Goal: Task Accomplishment & Management: Complete application form

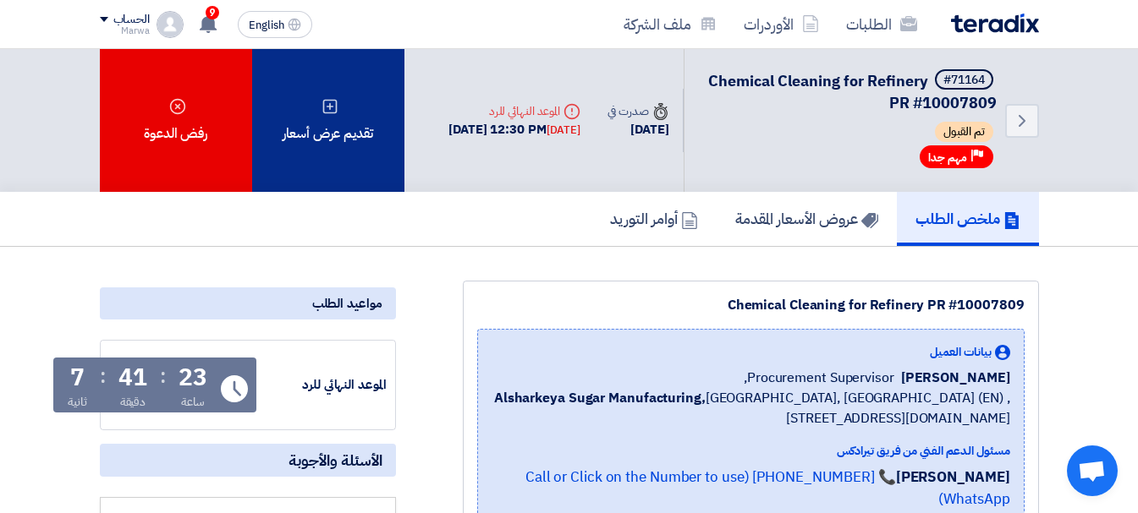
click at [372, 130] on div "تقديم عرض أسعار" at bounding box center [328, 120] width 152 height 143
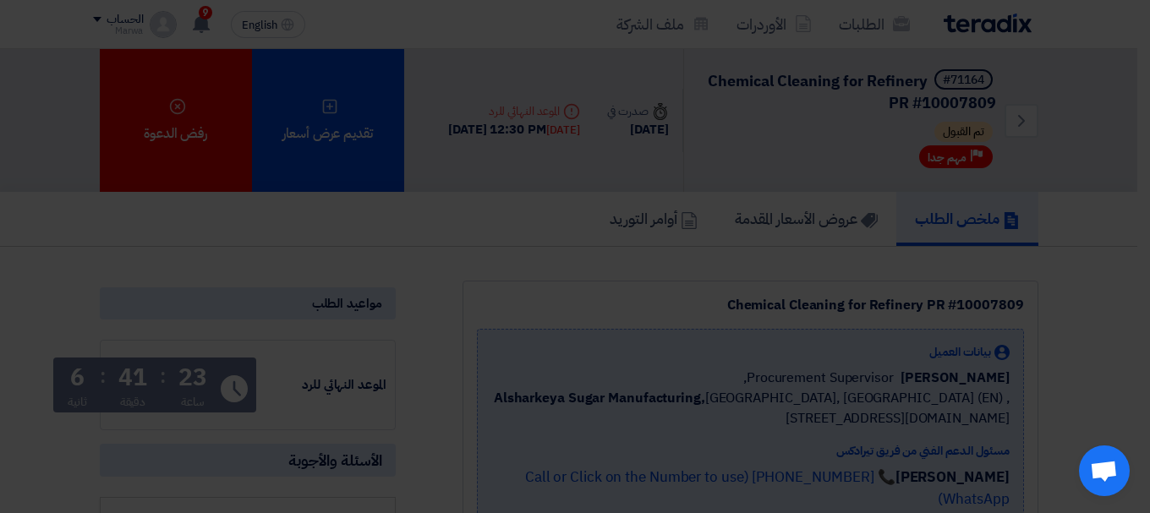
click at [574, 261] on div "أبدأ في تقديم عرض أسعار جديد تقديم عرض أسعار جديد من البداية" at bounding box center [575, 168] width 930 height 244
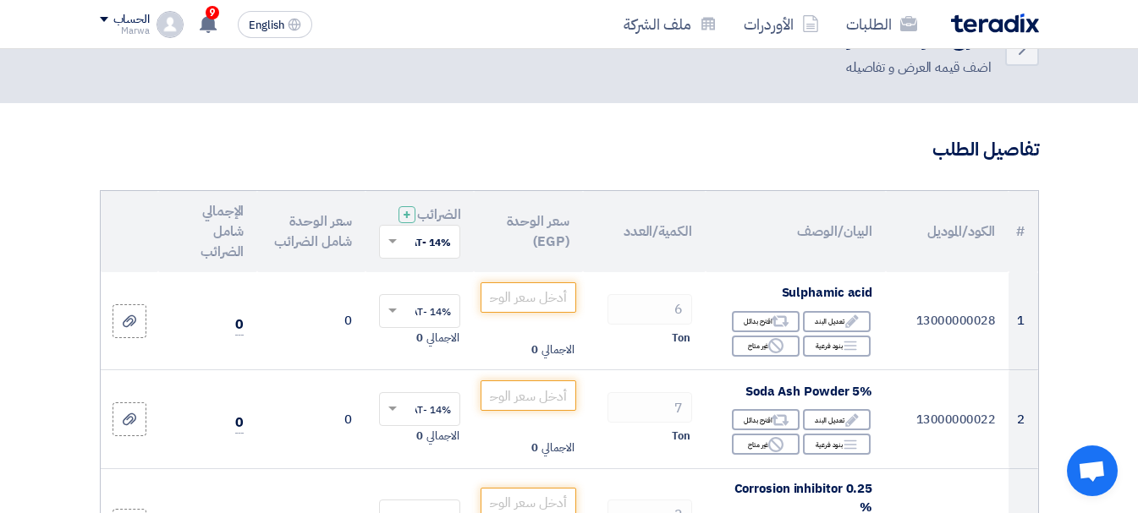
scroll to position [85, 0]
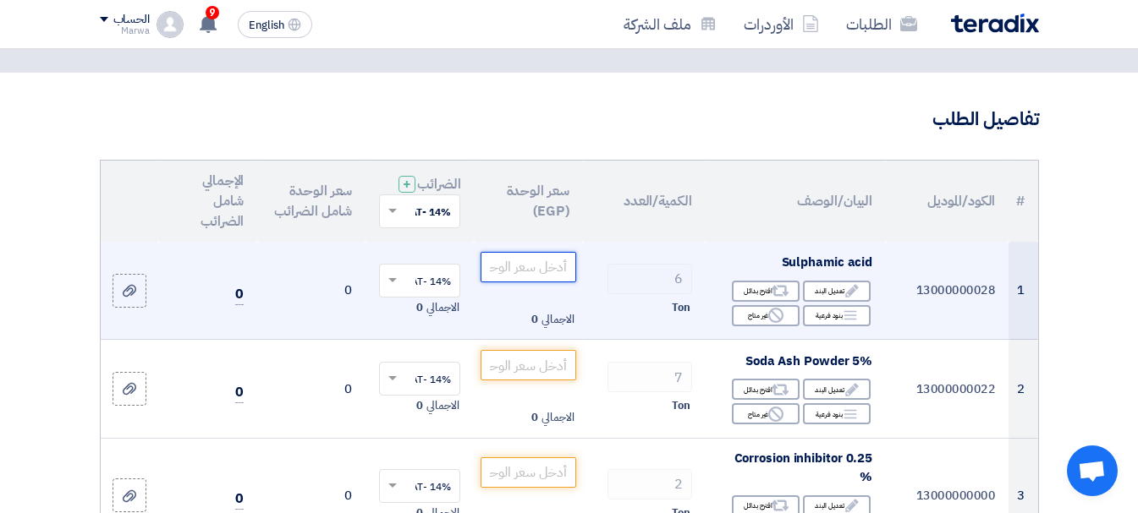
click at [515, 283] on input "number" at bounding box center [527, 267] width 95 height 30
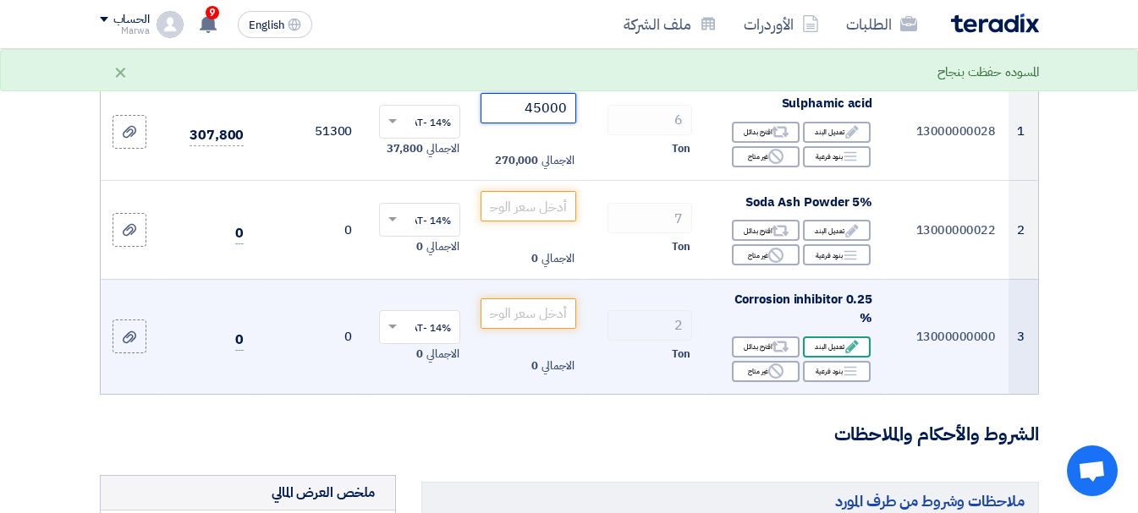
scroll to position [254, 0]
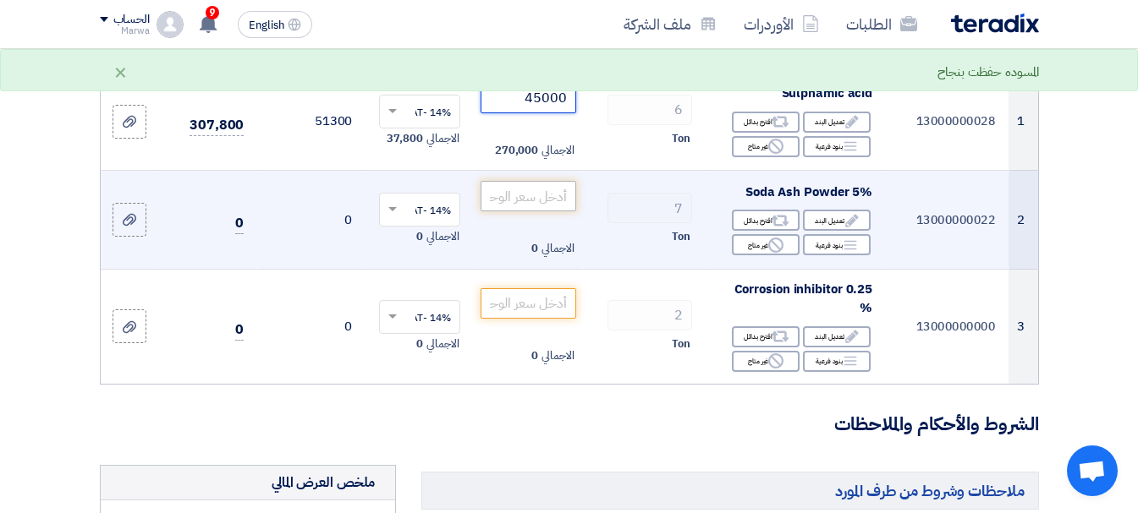
type input "45000"
click at [532, 209] on input "number" at bounding box center [527, 196] width 95 height 30
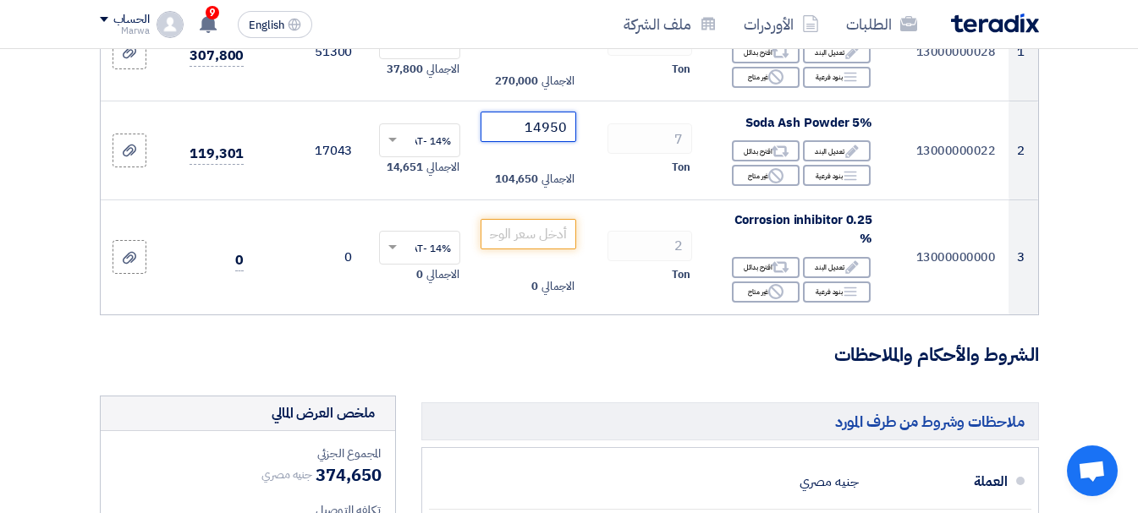
scroll to position [423, 0]
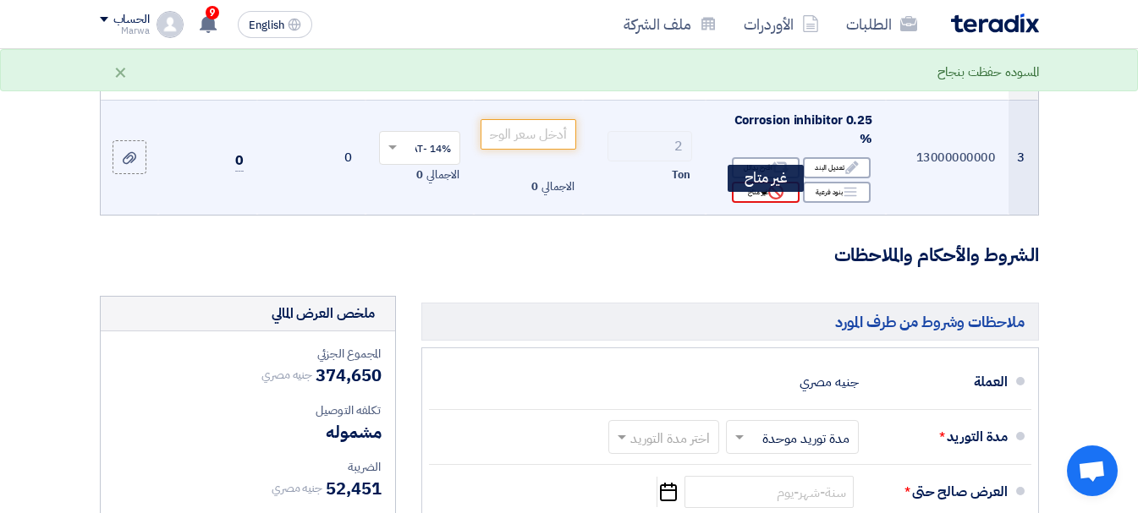
type input "14950"
click at [768, 200] on icon "Reject" at bounding box center [775, 191] width 15 height 15
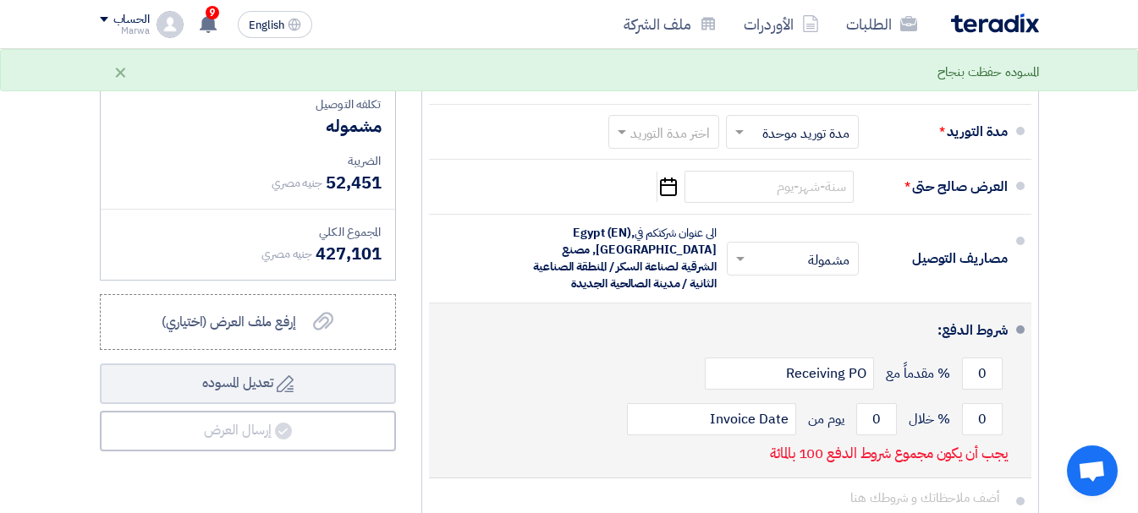
scroll to position [592, 0]
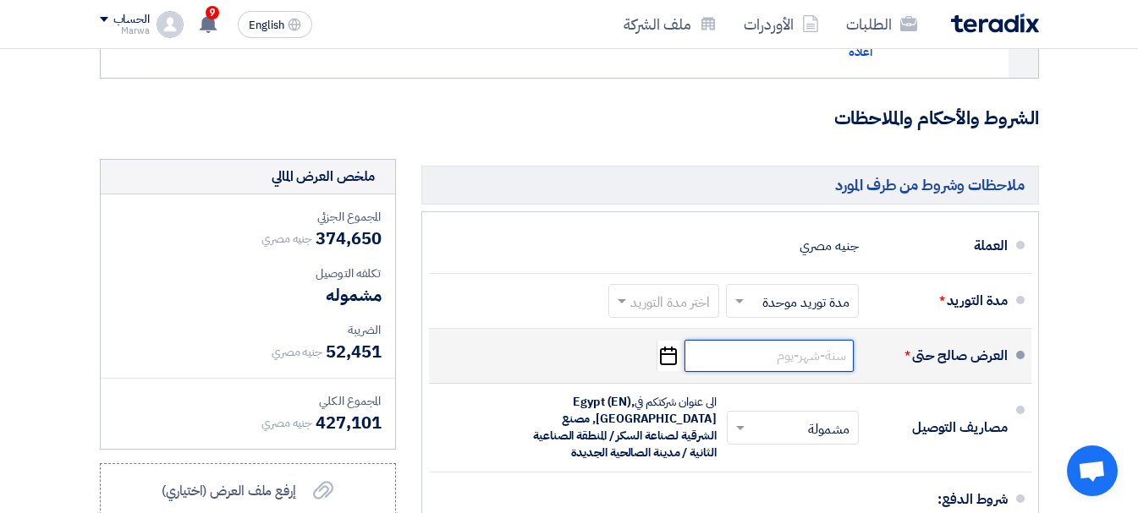
click at [721, 370] on input at bounding box center [768, 356] width 169 height 32
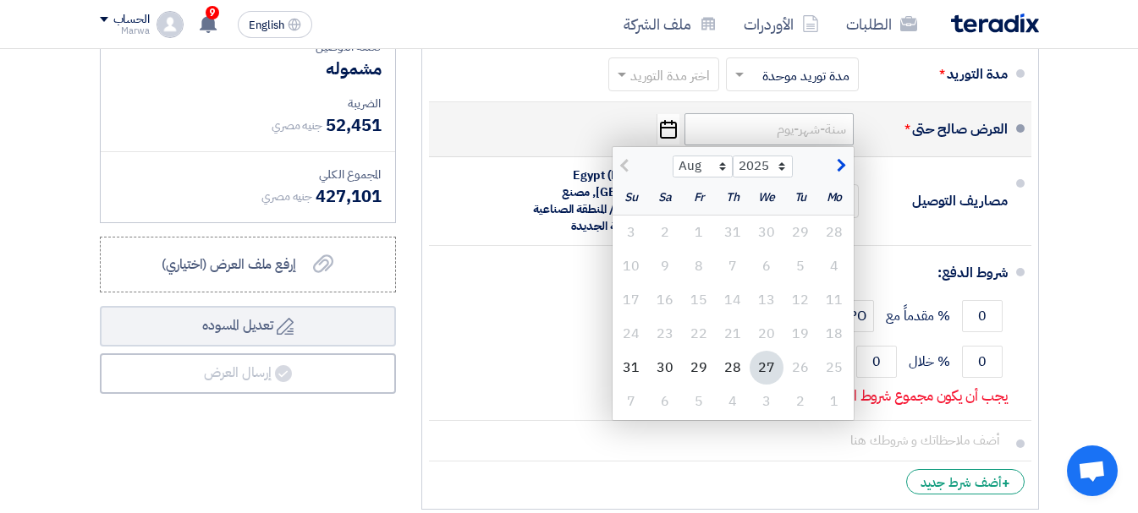
scroll to position [846, 0]
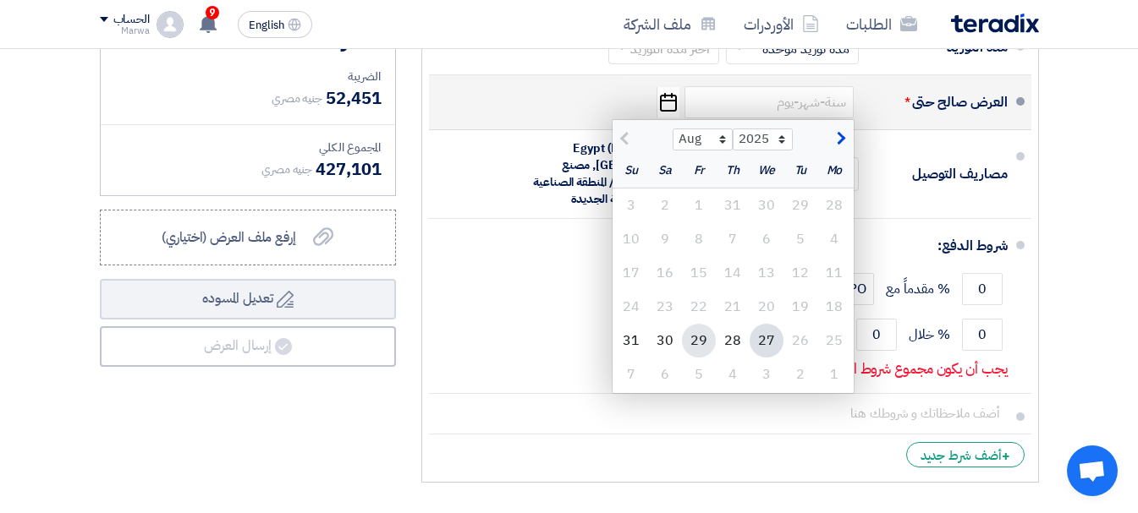
click at [703, 355] on div "29" at bounding box center [699, 341] width 34 height 34
type input "[DATE]"
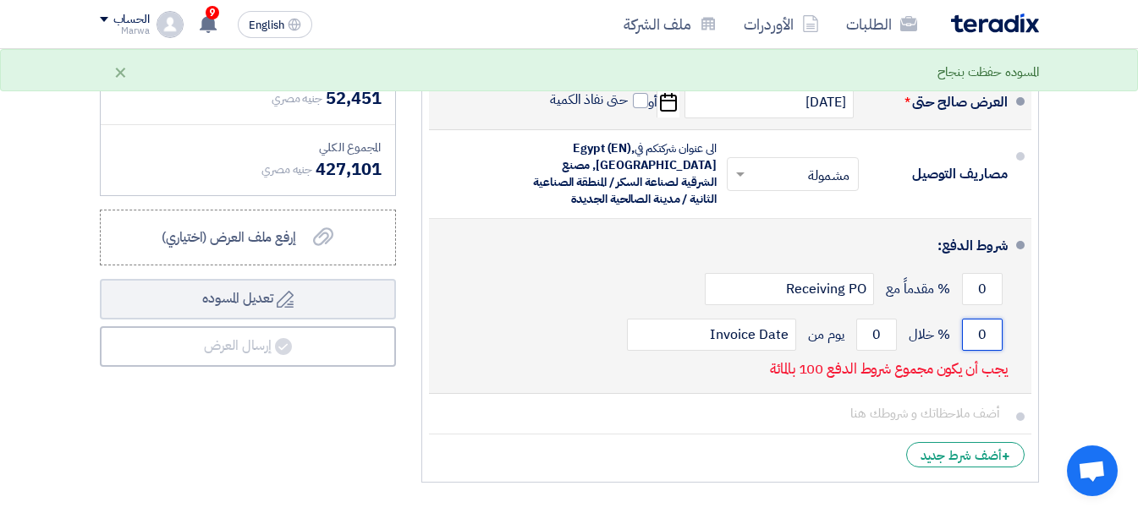
click at [985, 348] on input "0" at bounding box center [982, 335] width 41 height 32
type input "100"
click at [878, 349] on input "0" at bounding box center [876, 335] width 41 height 32
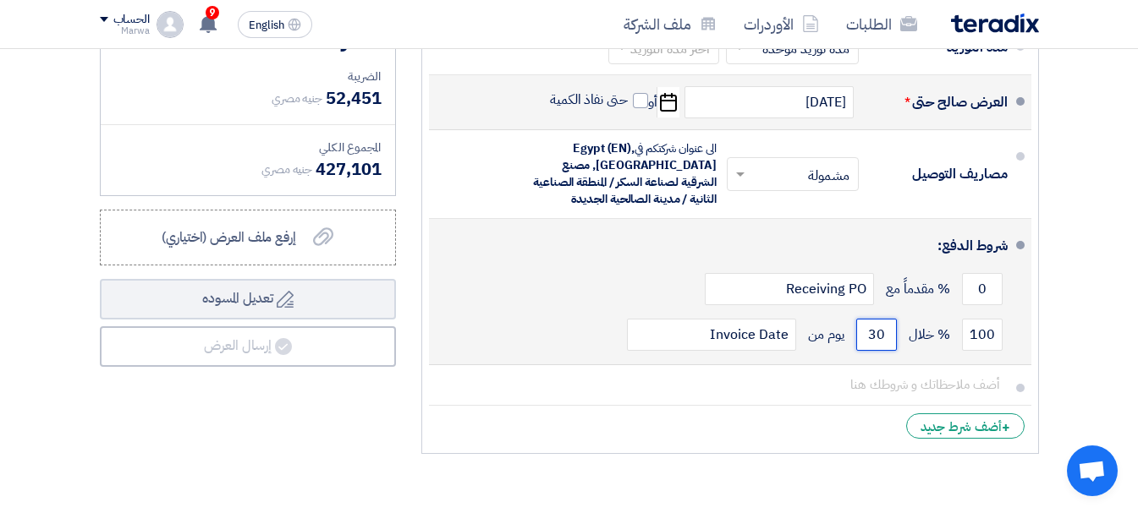
type input "30"
click at [515, 312] on div "0 % مقدماً مع Receiving PO" at bounding box center [724, 289] width 565 height 46
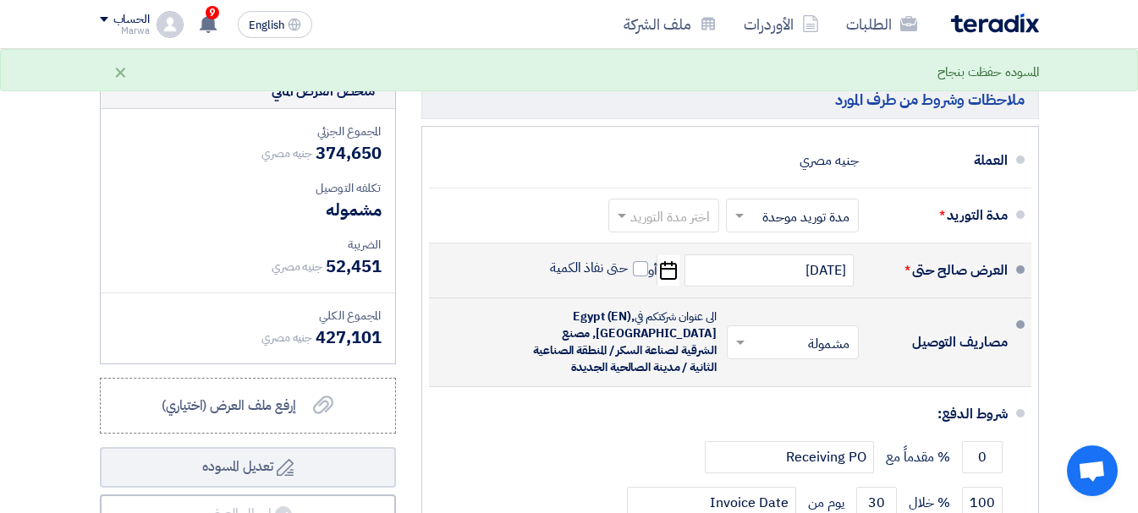
scroll to position [677, 0]
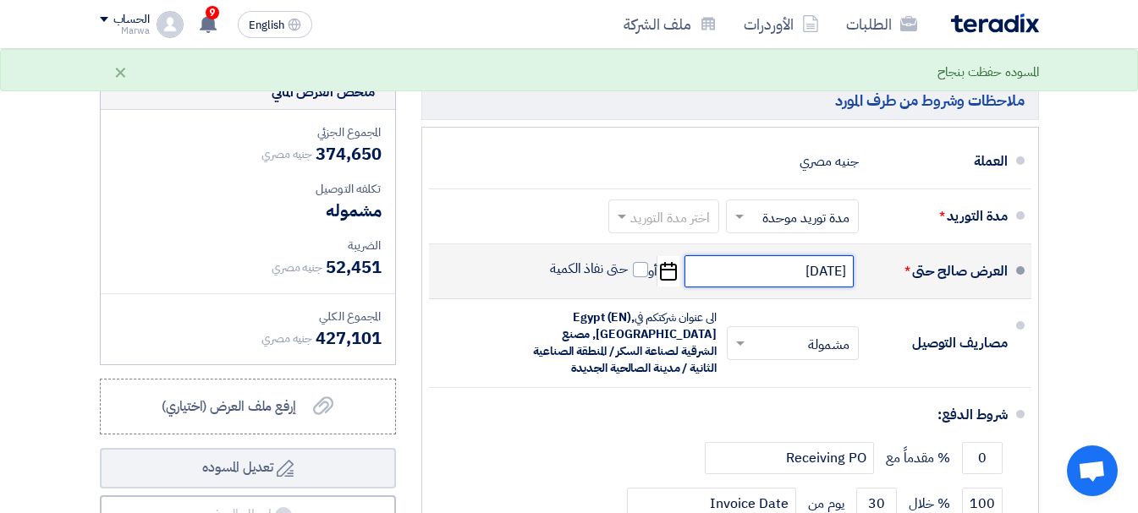
click at [804, 288] on input "[DATE]" at bounding box center [768, 271] width 169 height 32
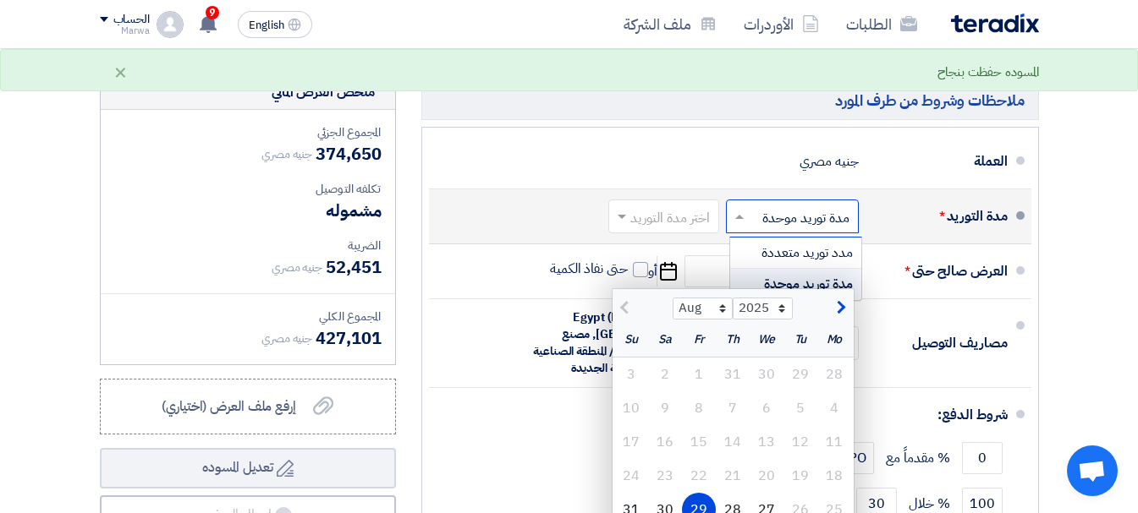
click at [740, 224] on span at bounding box center [737, 216] width 21 height 17
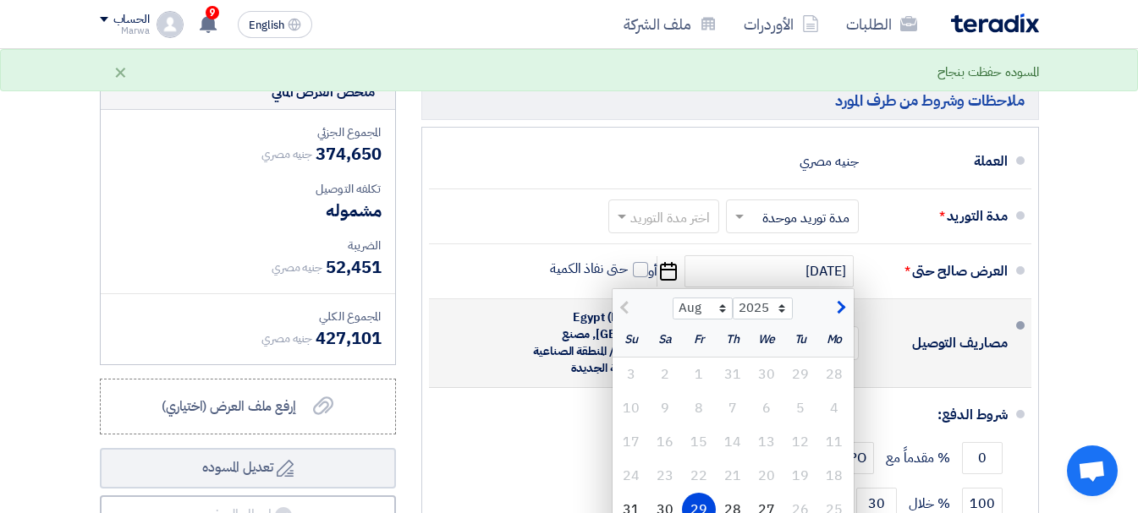
click at [903, 325] on div "مصاريف التوصيل × مشمولة × الى عنوان شركتكم في [GEOGRAPHIC_DATA] (EN), [GEOGRAPH…" at bounding box center [724, 343] width 565 height 74
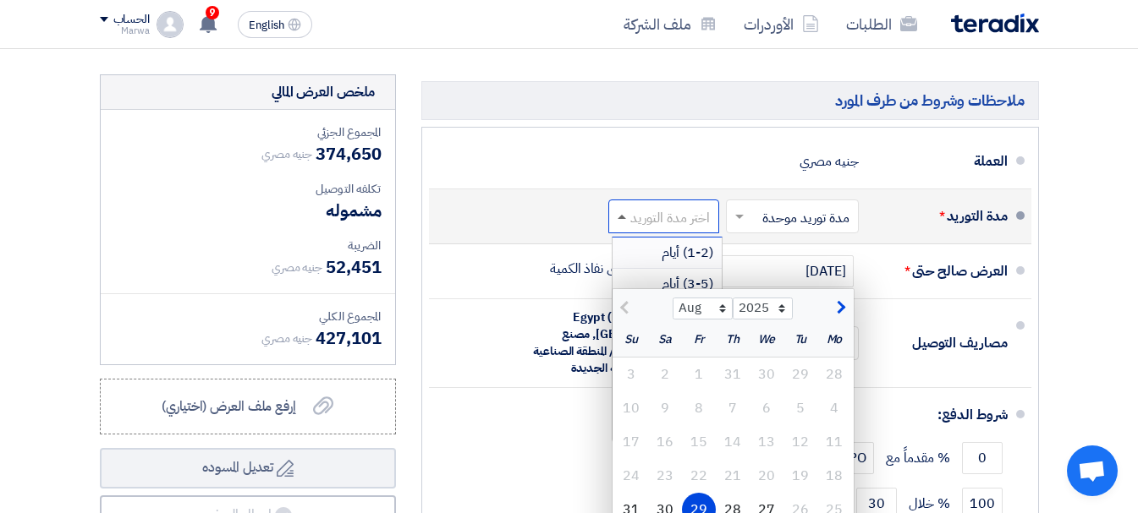
click at [623, 219] on span at bounding box center [621, 217] width 8 height 4
click at [670, 263] on span "(1-2) أيام" at bounding box center [687, 253] width 52 height 20
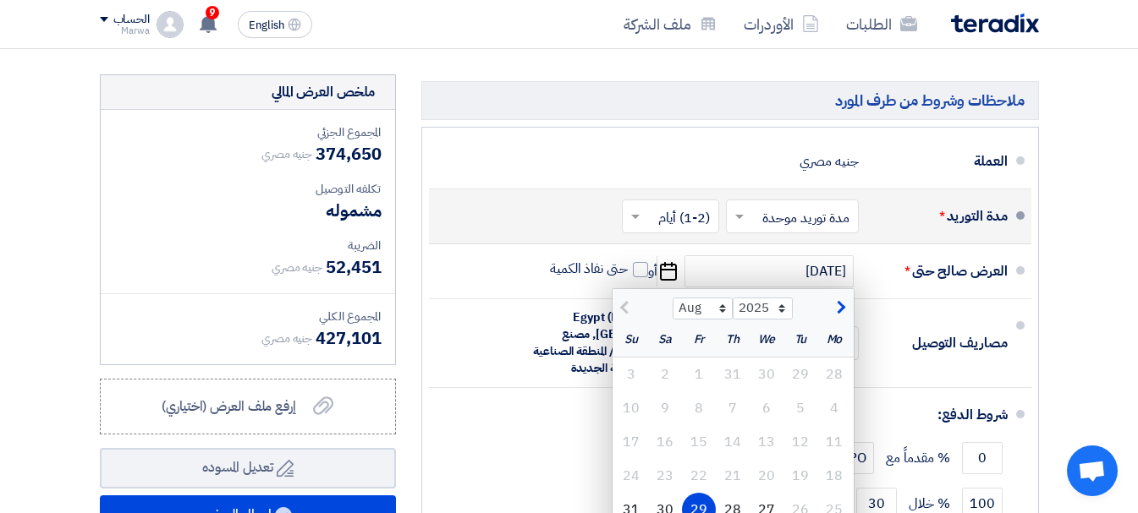
click at [1120, 356] on section "تفاصيل الطلب # الكود/الموديل البيان/الوصف الكمية/العدد سعر الوحدة (EGP) الضرائب…" at bounding box center [569, 83] width 1138 height 1204
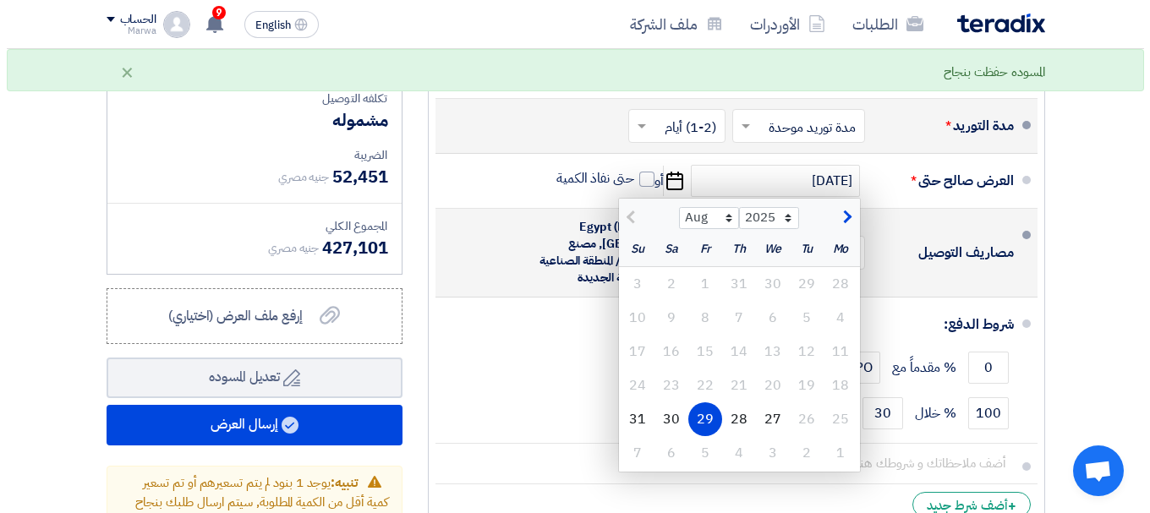
scroll to position [930, 0]
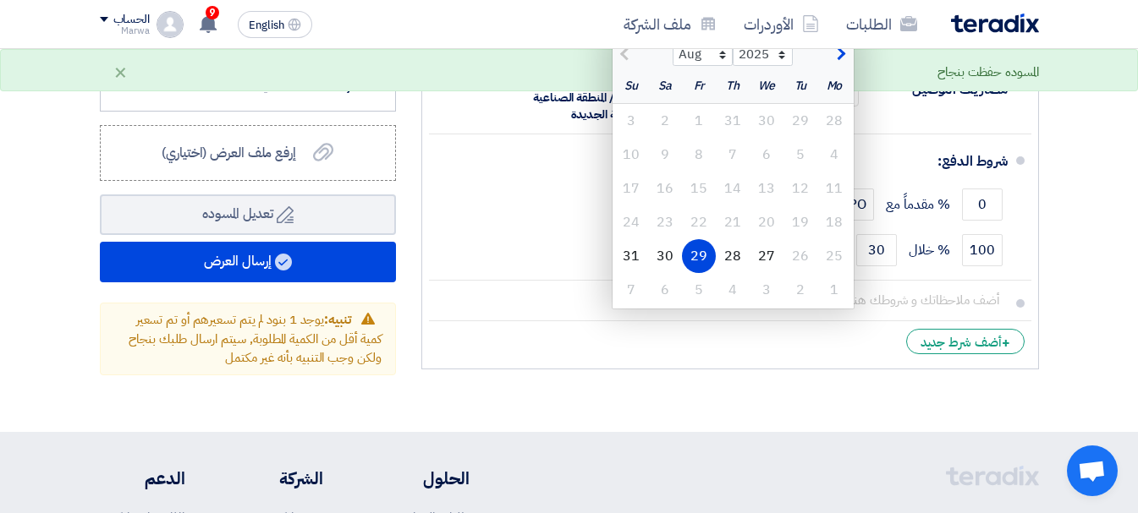
click at [707, 265] on div "29" at bounding box center [699, 256] width 34 height 34
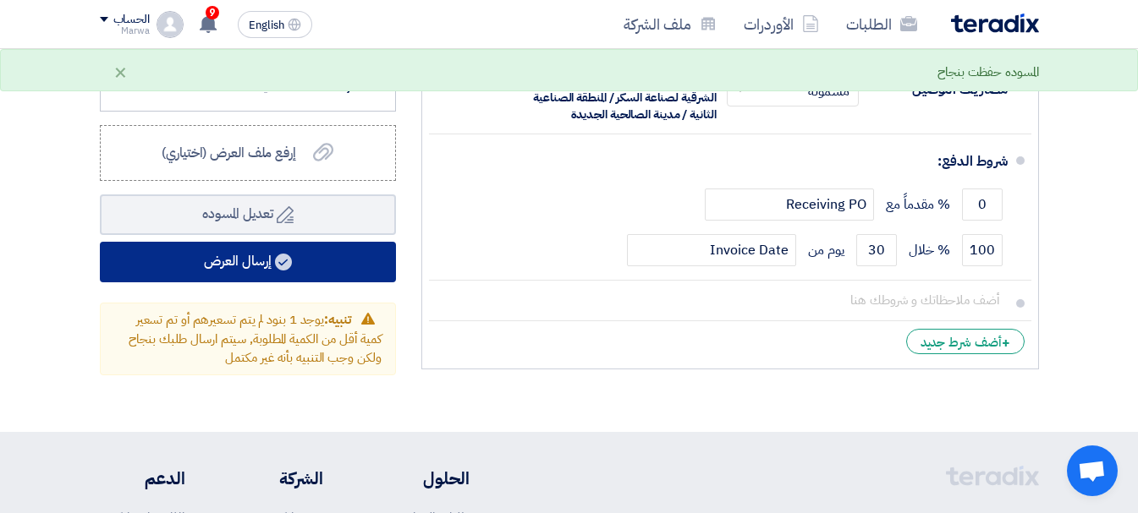
click at [255, 283] on button "إرسال العرض" at bounding box center [248, 262] width 296 height 41
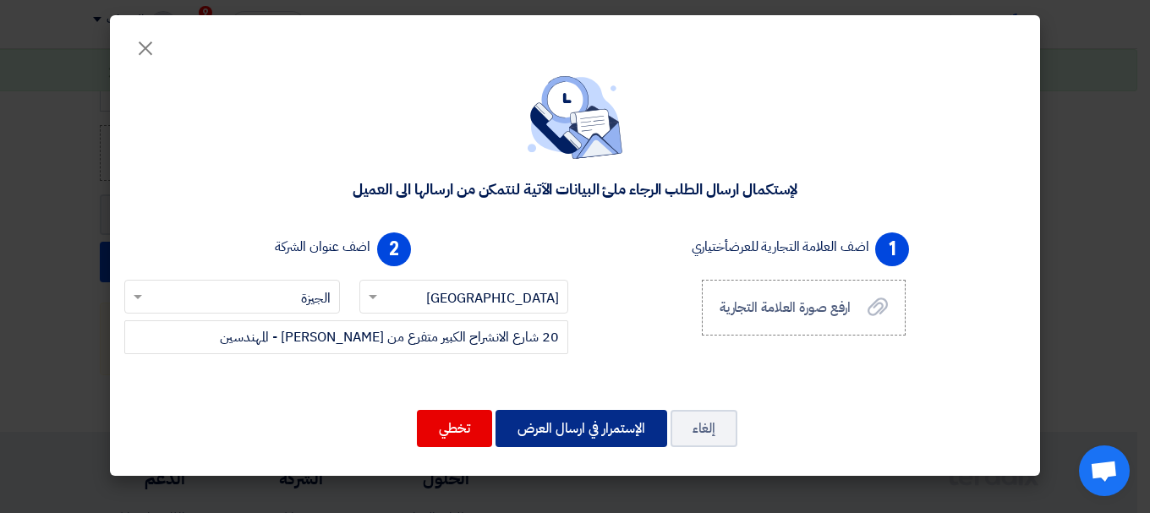
click at [589, 427] on button "الإستمرار في ارسال العرض" at bounding box center [582, 428] width 172 height 37
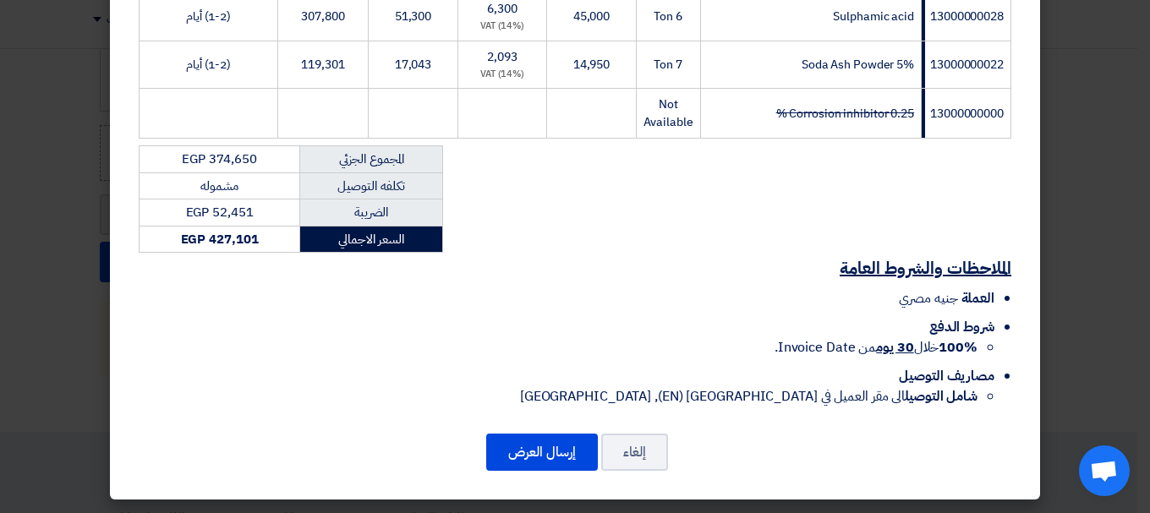
scroll to position [345, 0]
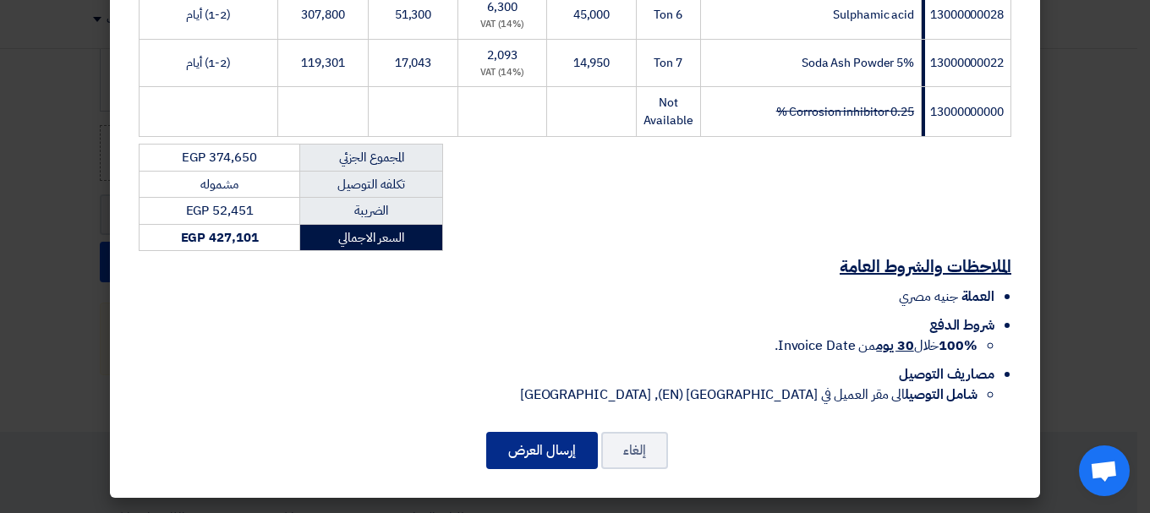
click at [564, 442] on button "إرسال العرض" at bounding box center [542, 450] width 112 height 37
